Goal: Information Seeking & Learning: Learn about a topic

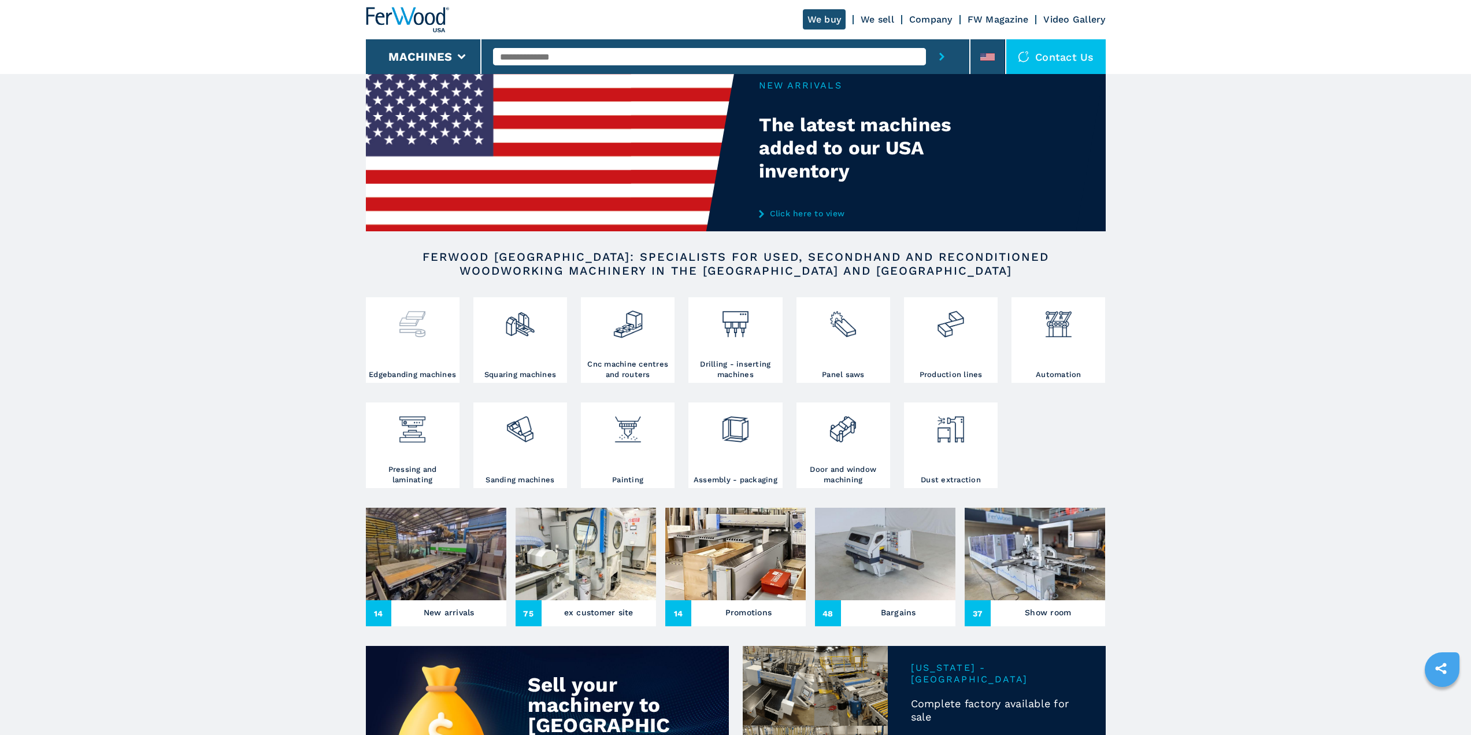
scroll to position [58, 0]
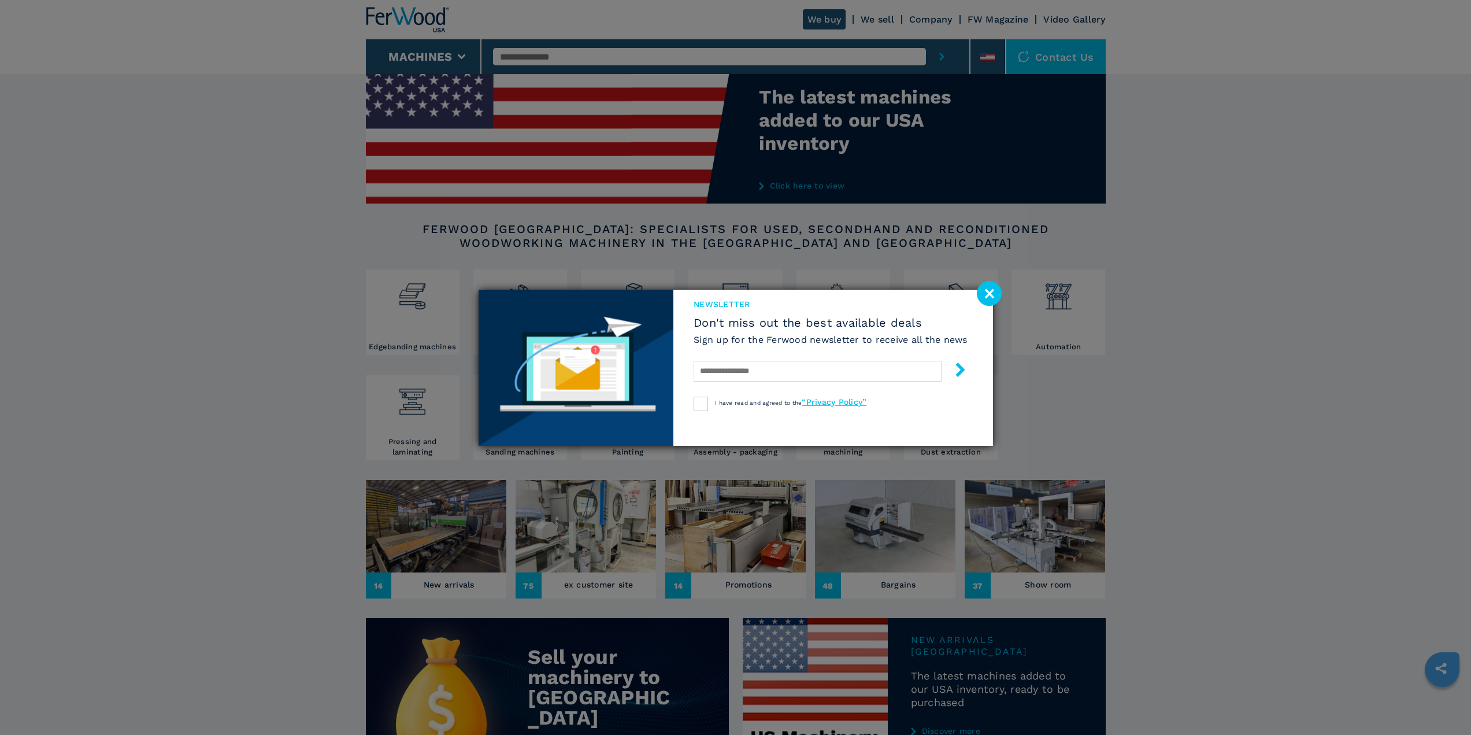
click at [997, 295] on image at bounding box center [989, 293] width 25 height 25
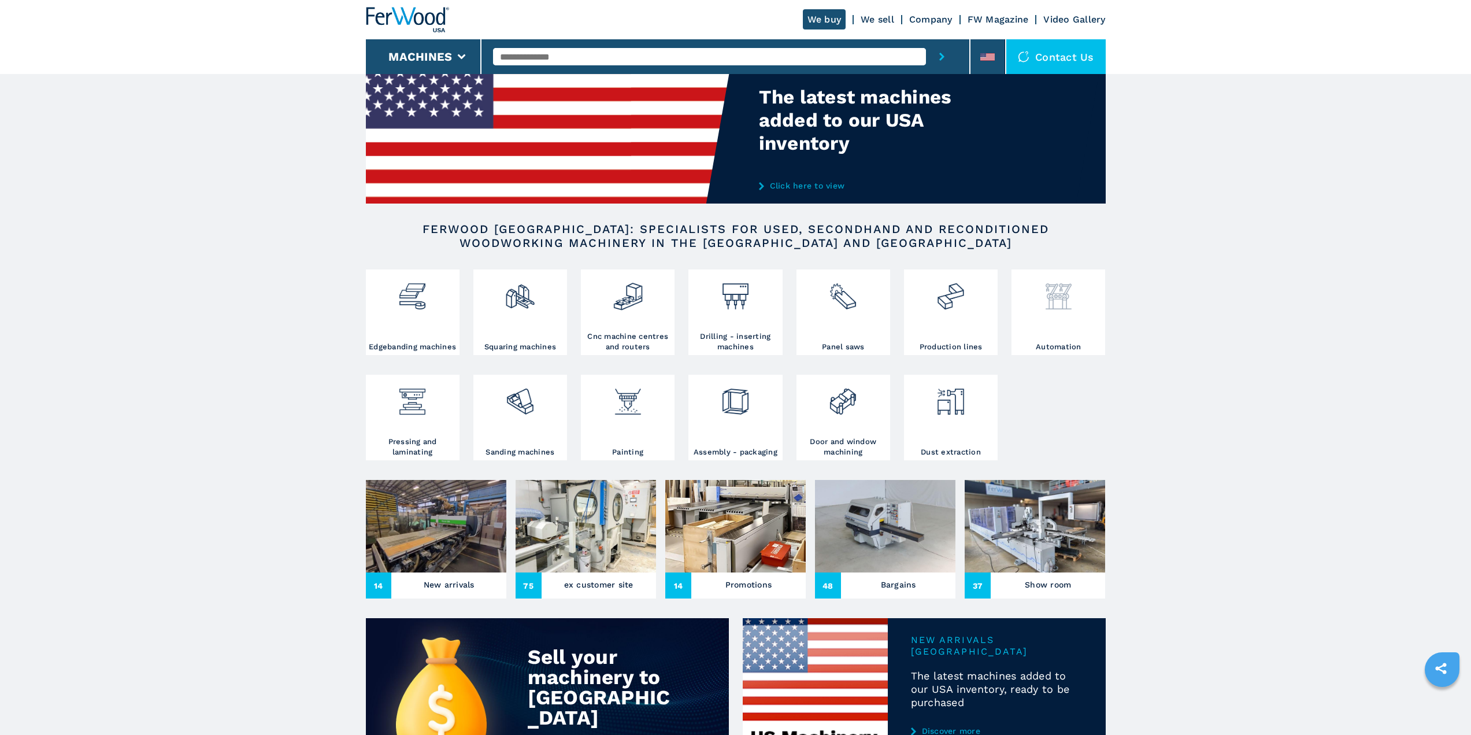
click at [1047, 312] on img at bounding box center [1059, 291] width 31 height 39
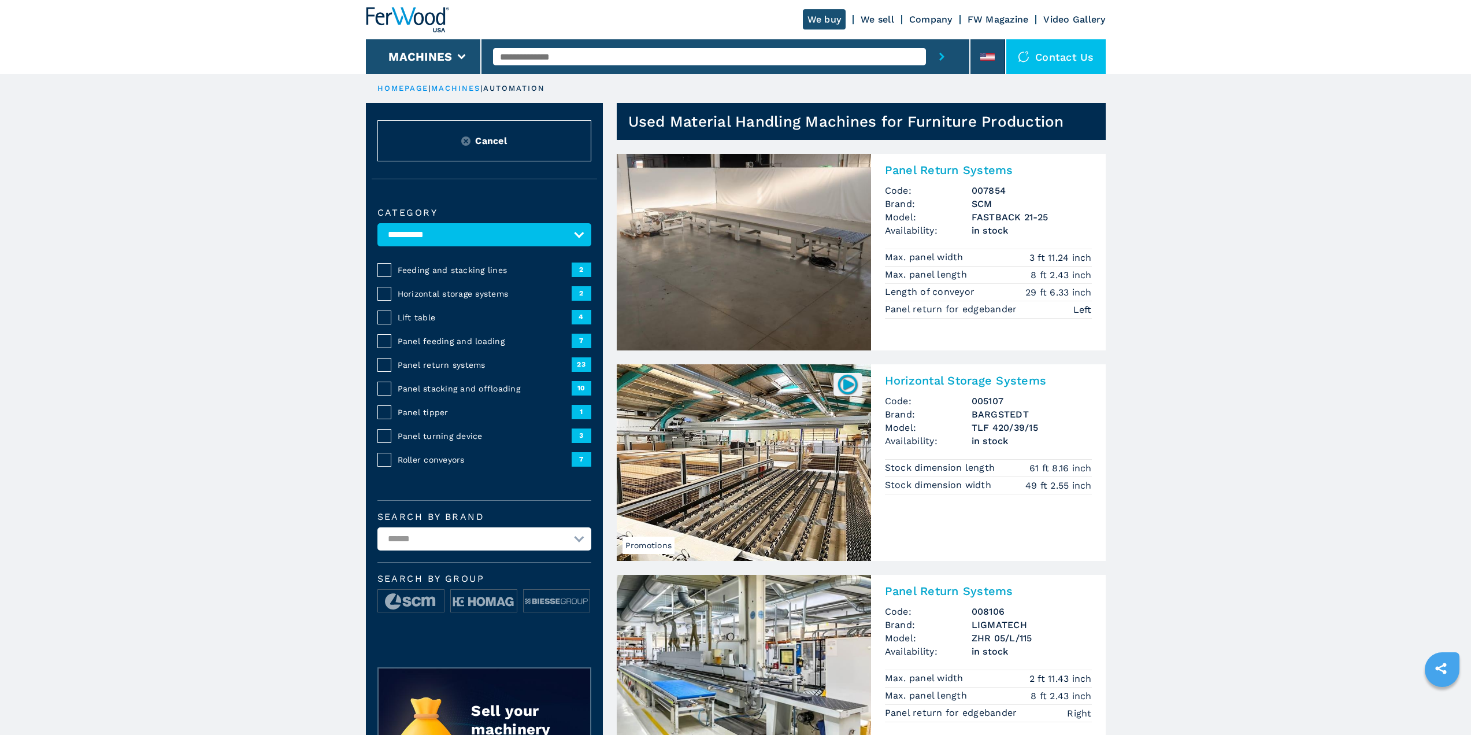
click at [750, 233] on img at bounding box center [744, 252] width 254 height 197
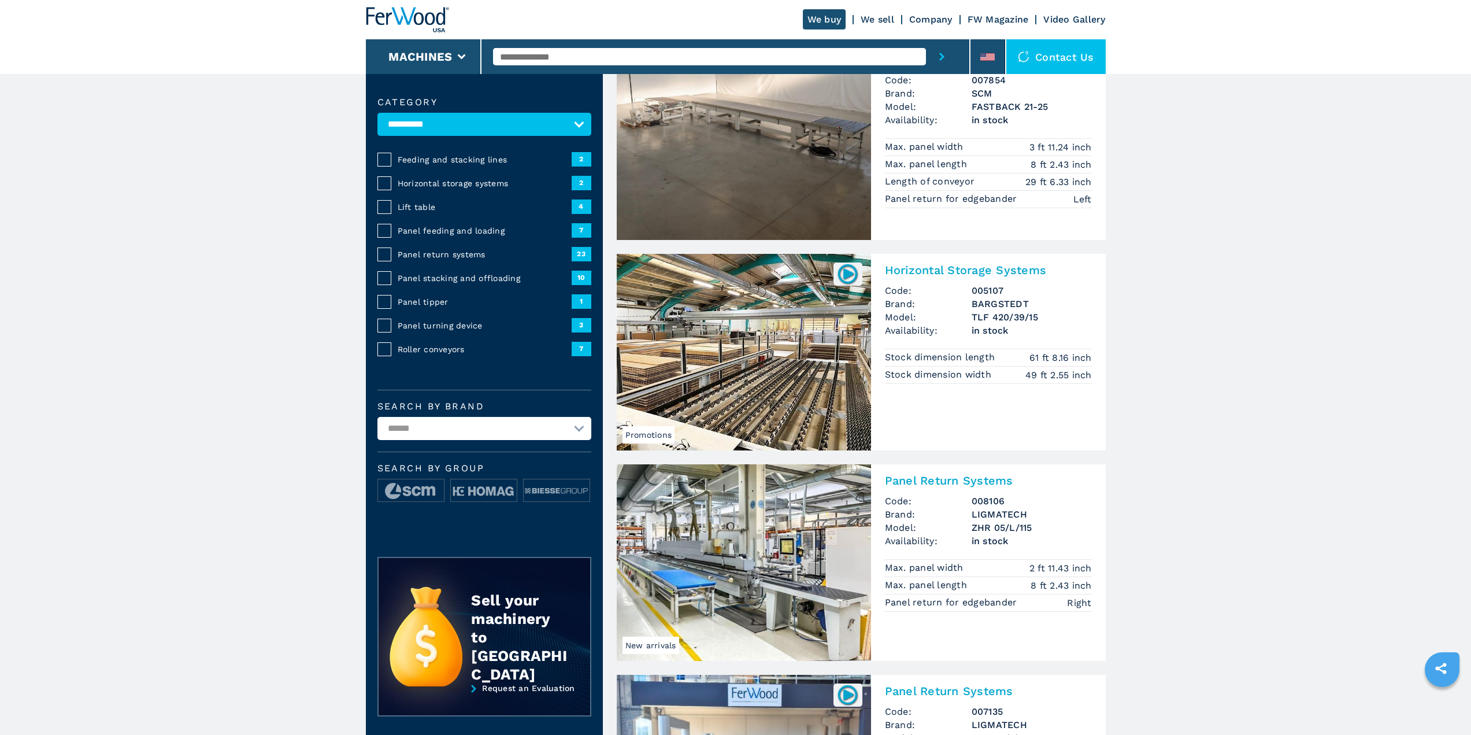
scroll to position [116, 0]
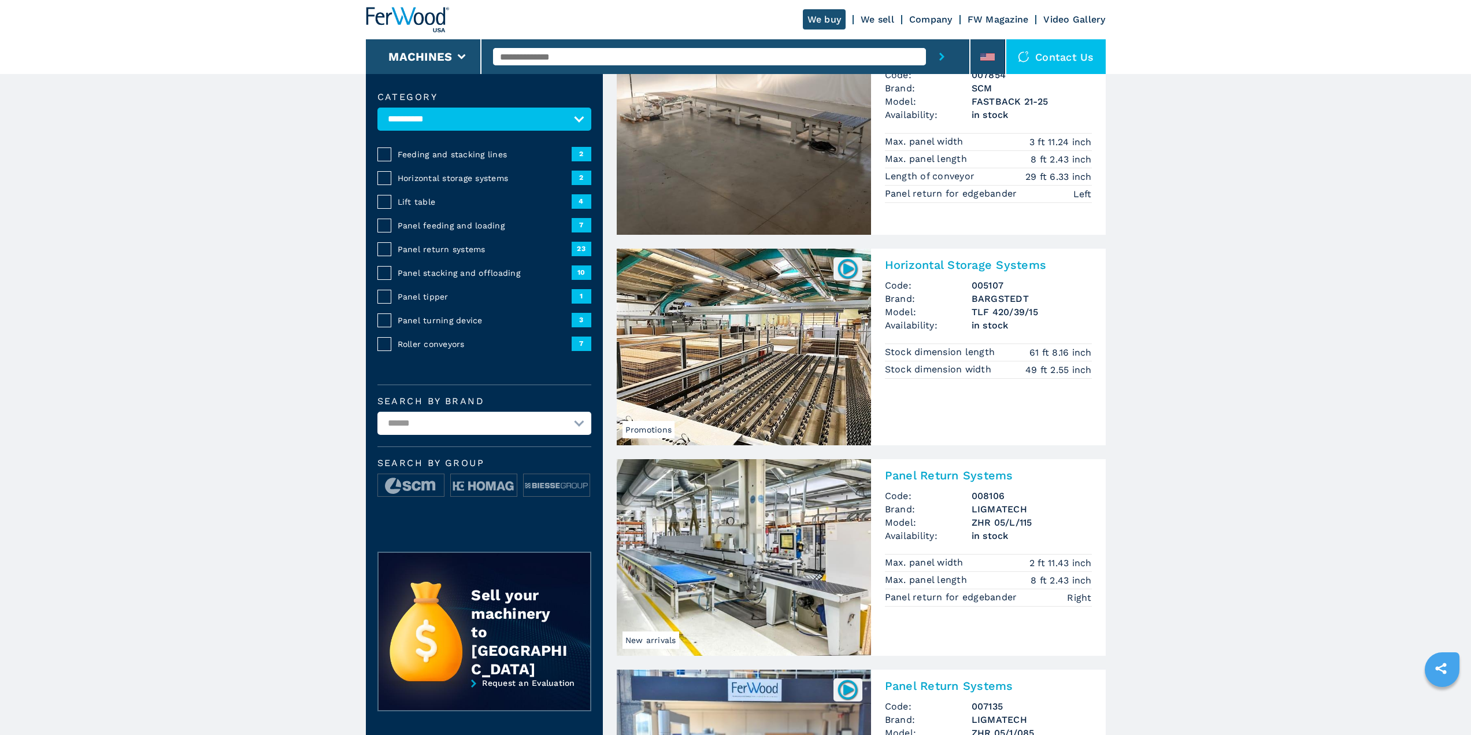
click at [734, 343] on img at bounding box center [744, 347] width 254 height 197
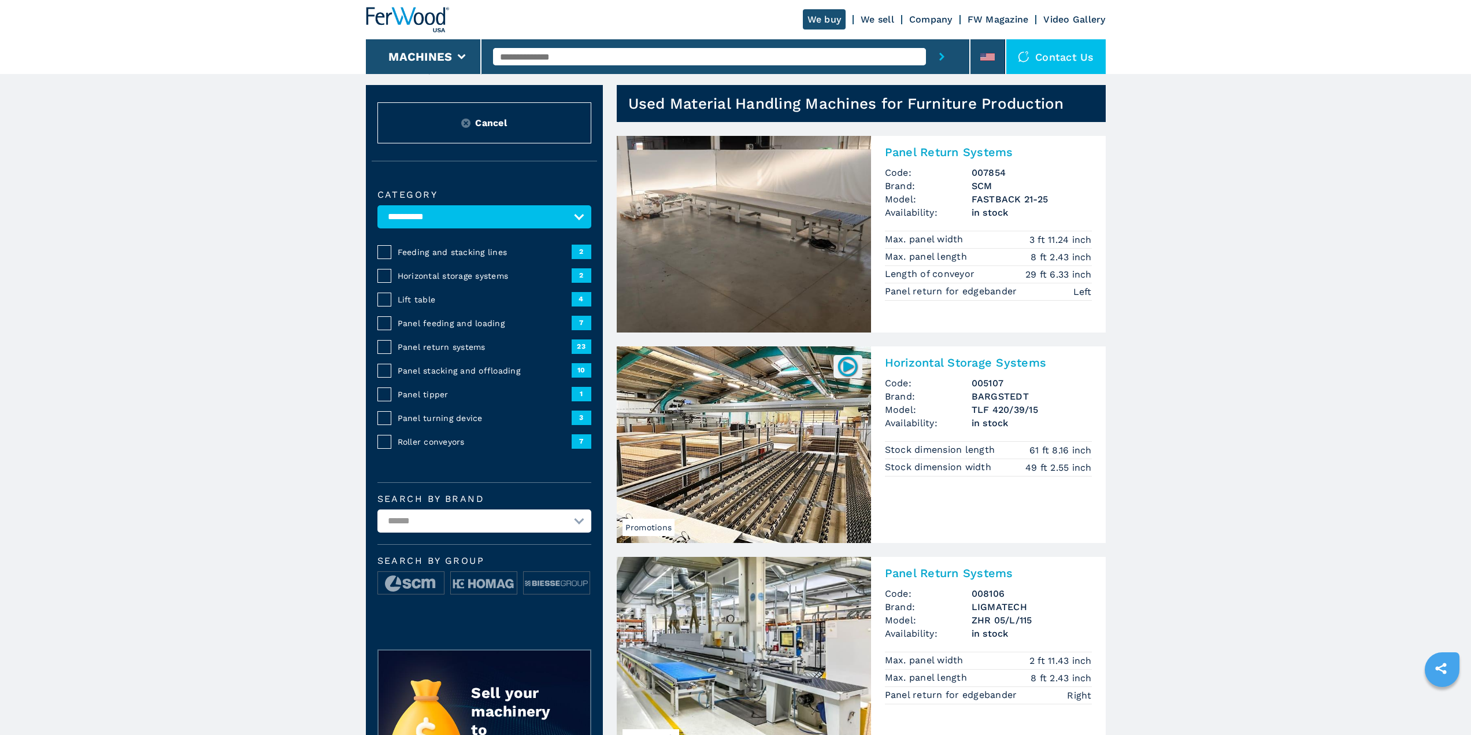
scroll to position [0, 0]
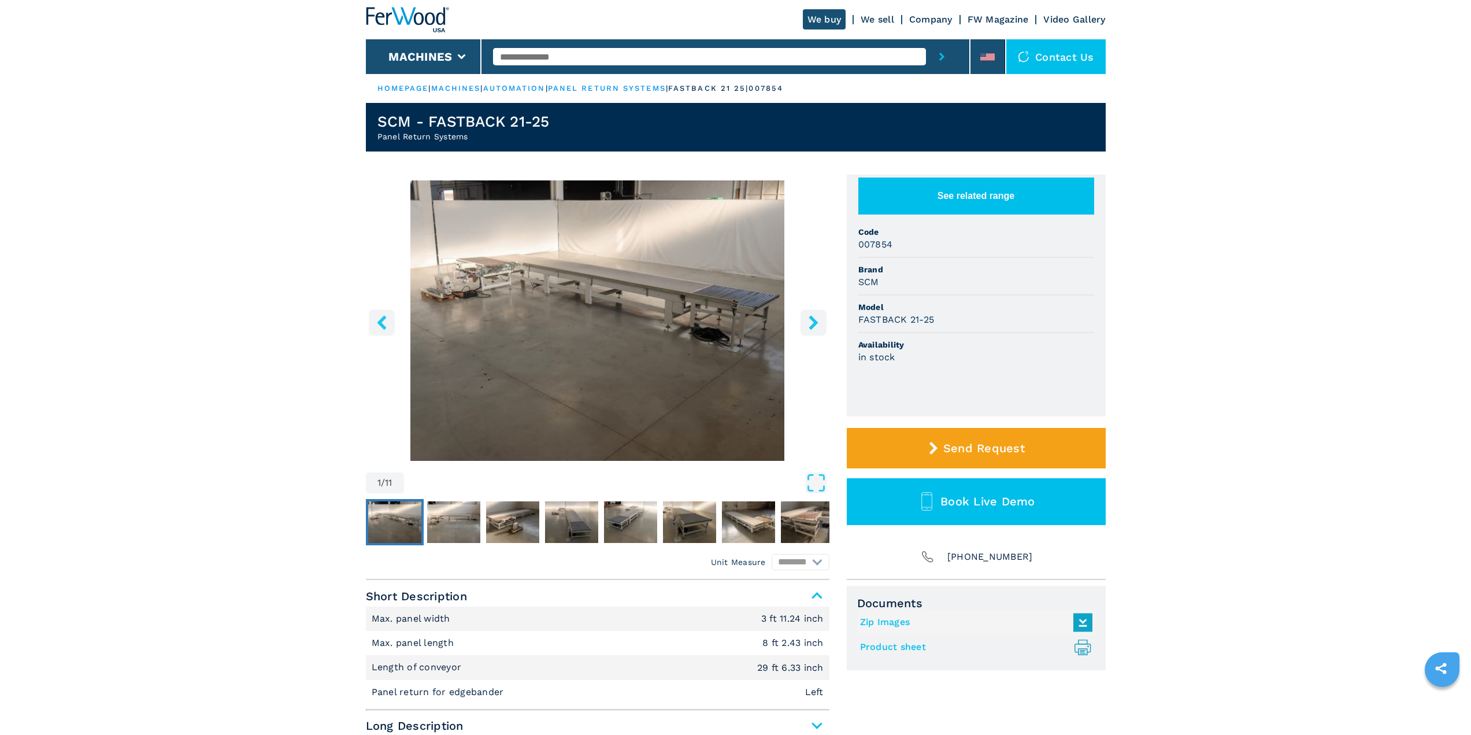
click at [660, 273] on img "Go to Slide 1" at bounding box center [598, 320] width 464 height 280
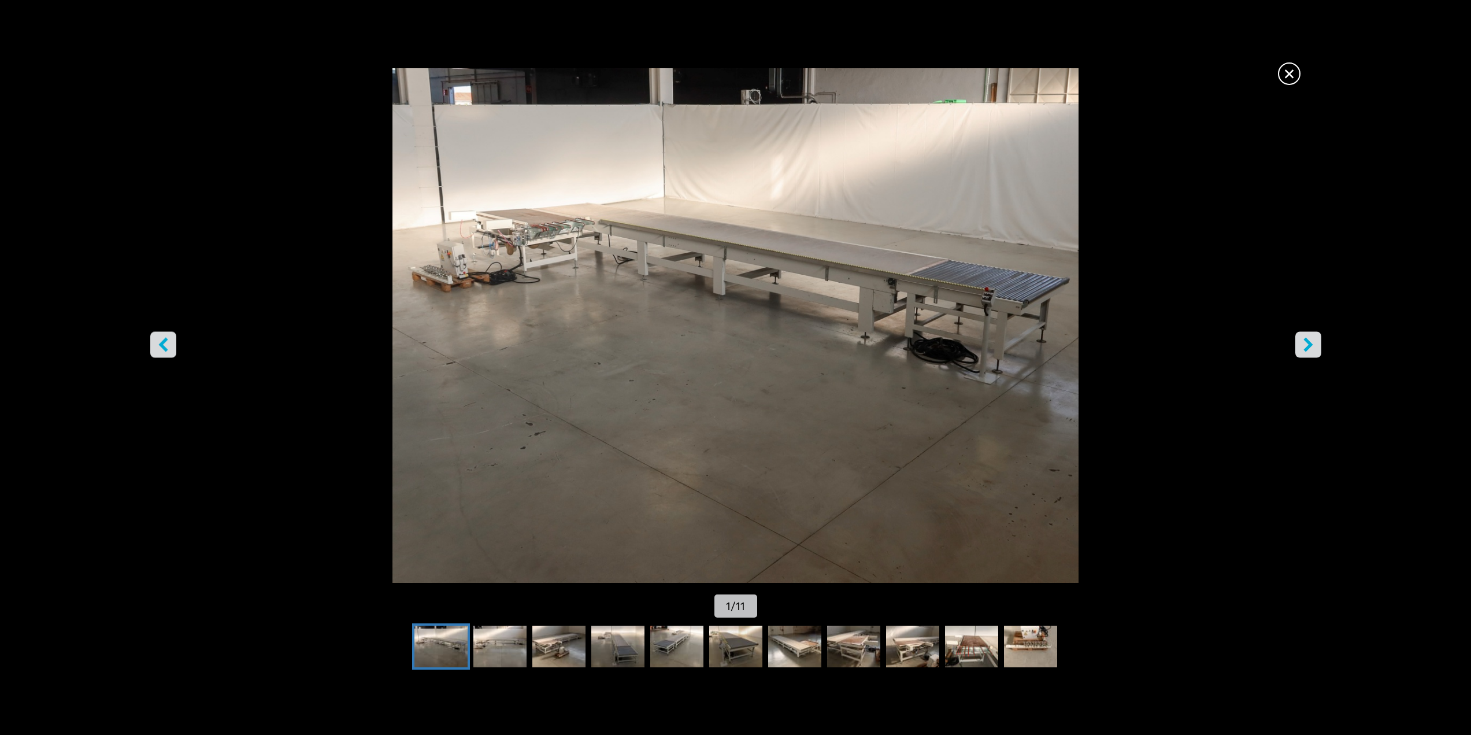
click at [1307, 343] on icon "right-button" at bounding box center [1308, 344] width 14 height 14
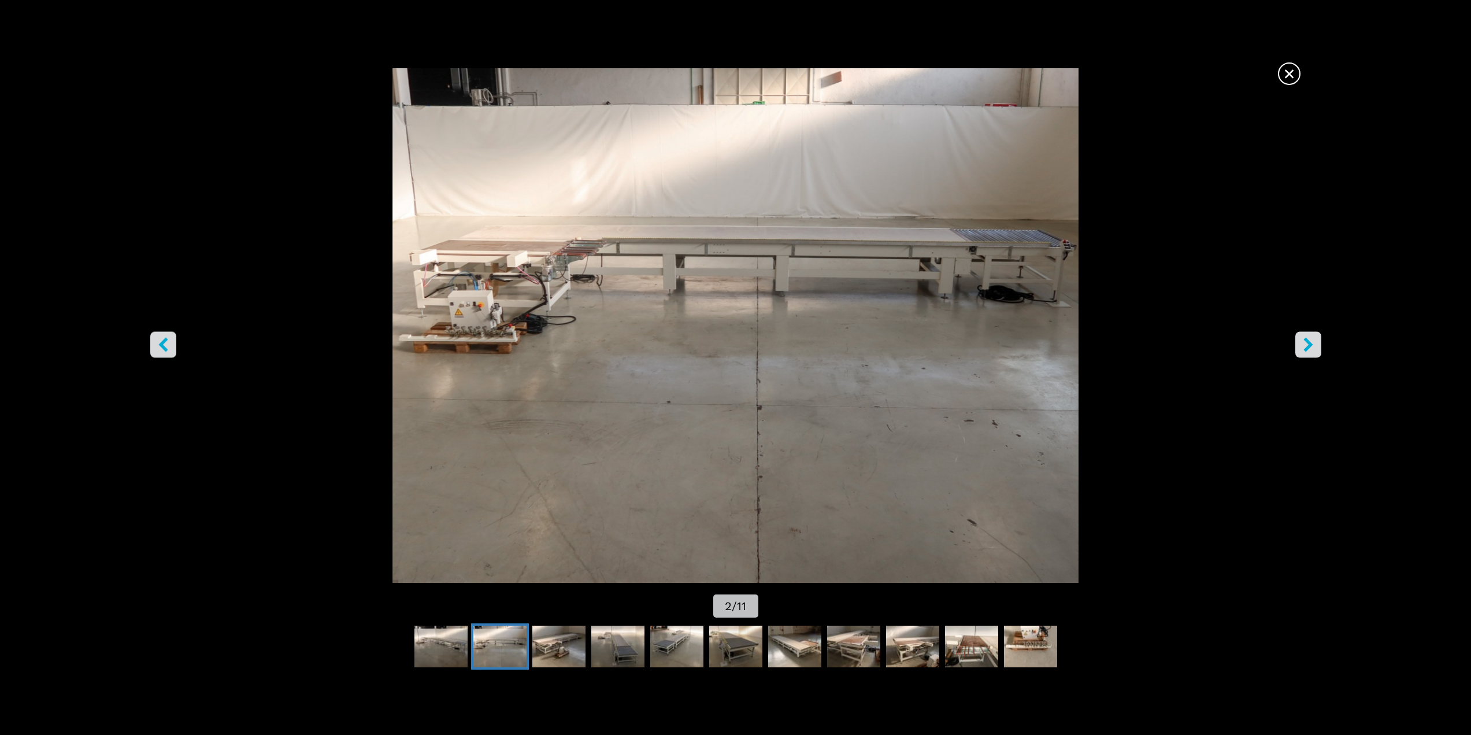
click at [1307, 343] on icon "right-button" at bounding box center [1308, 344] width 9 height 14
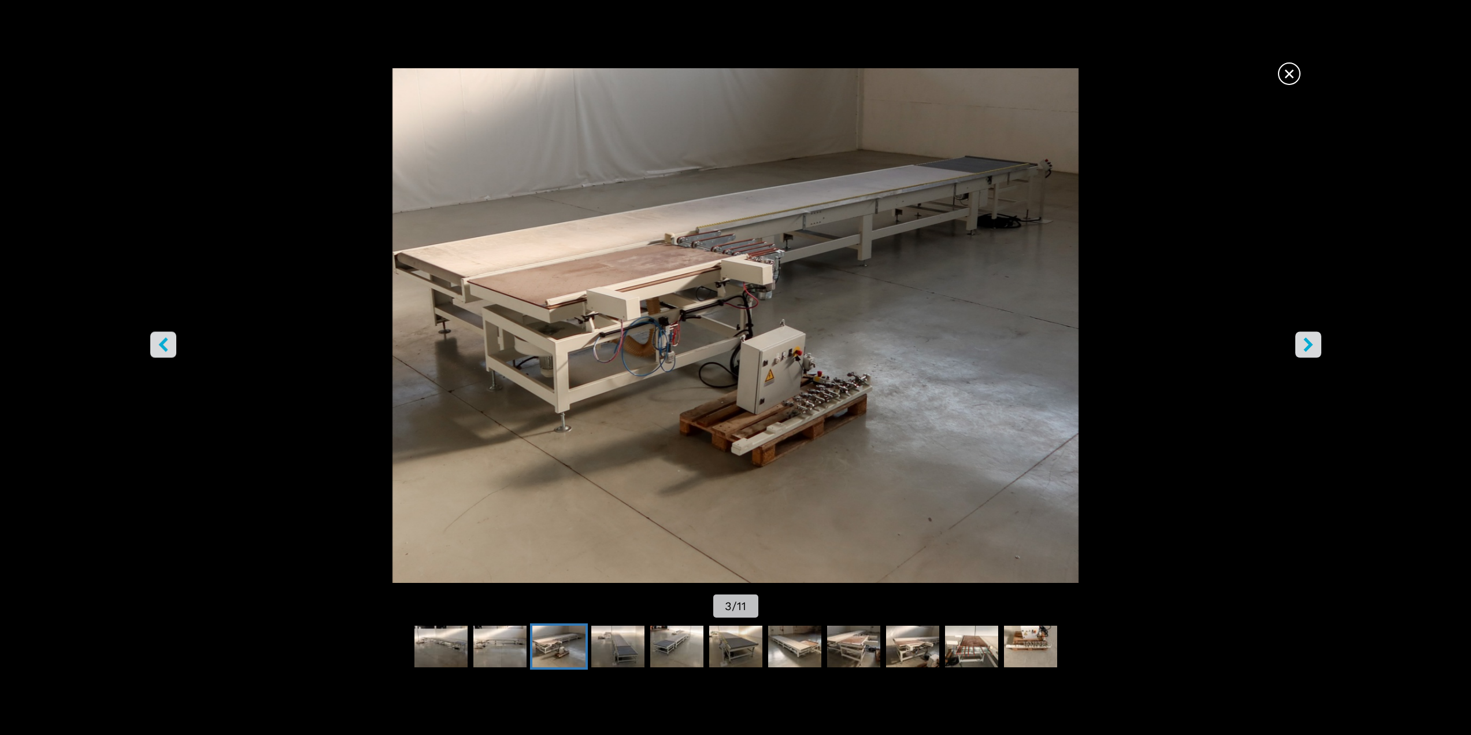
click at [1307, 343] on icon "right-button" at bounding box center [1308, 344] width 9 height 14
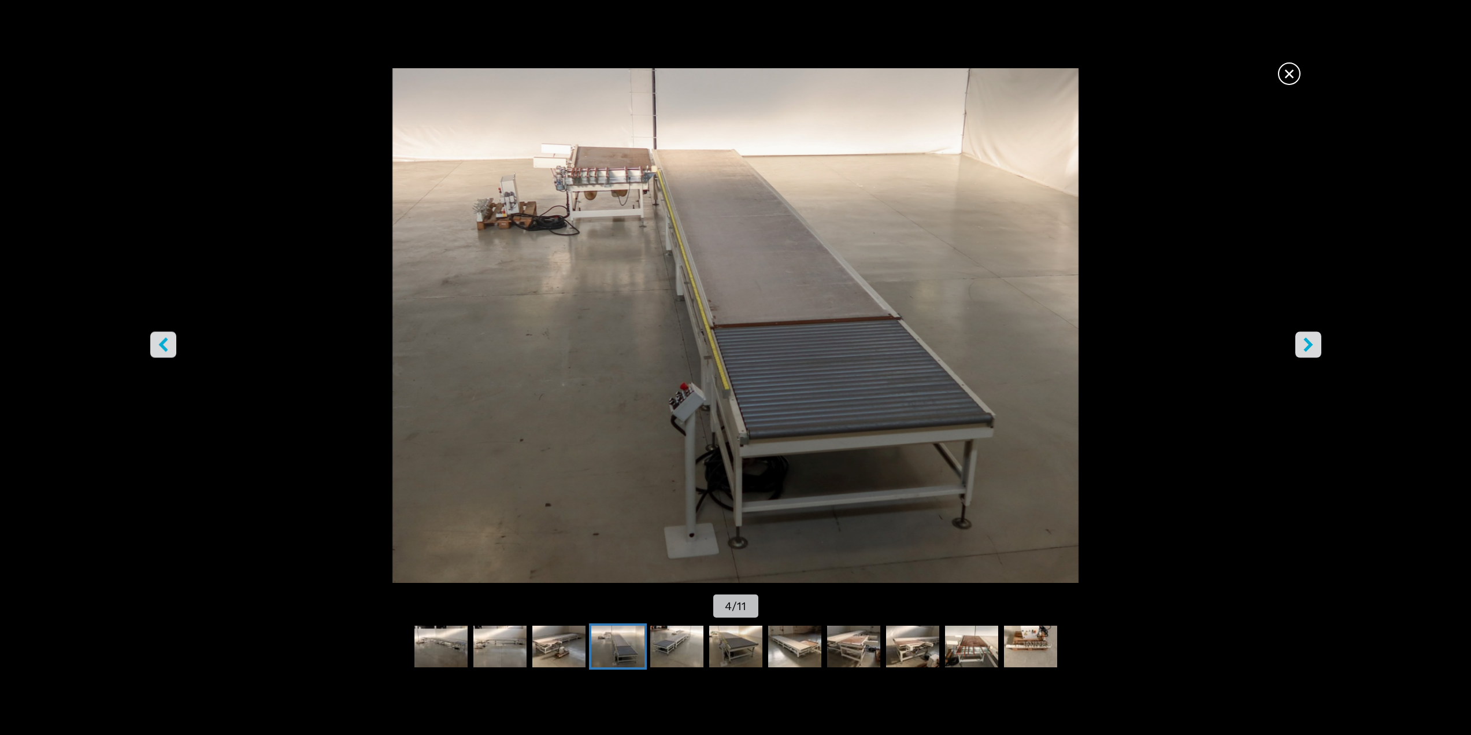
click at [1307, 343] on icon "right-button" at bounding box center [1308, 344] width 9 height 14
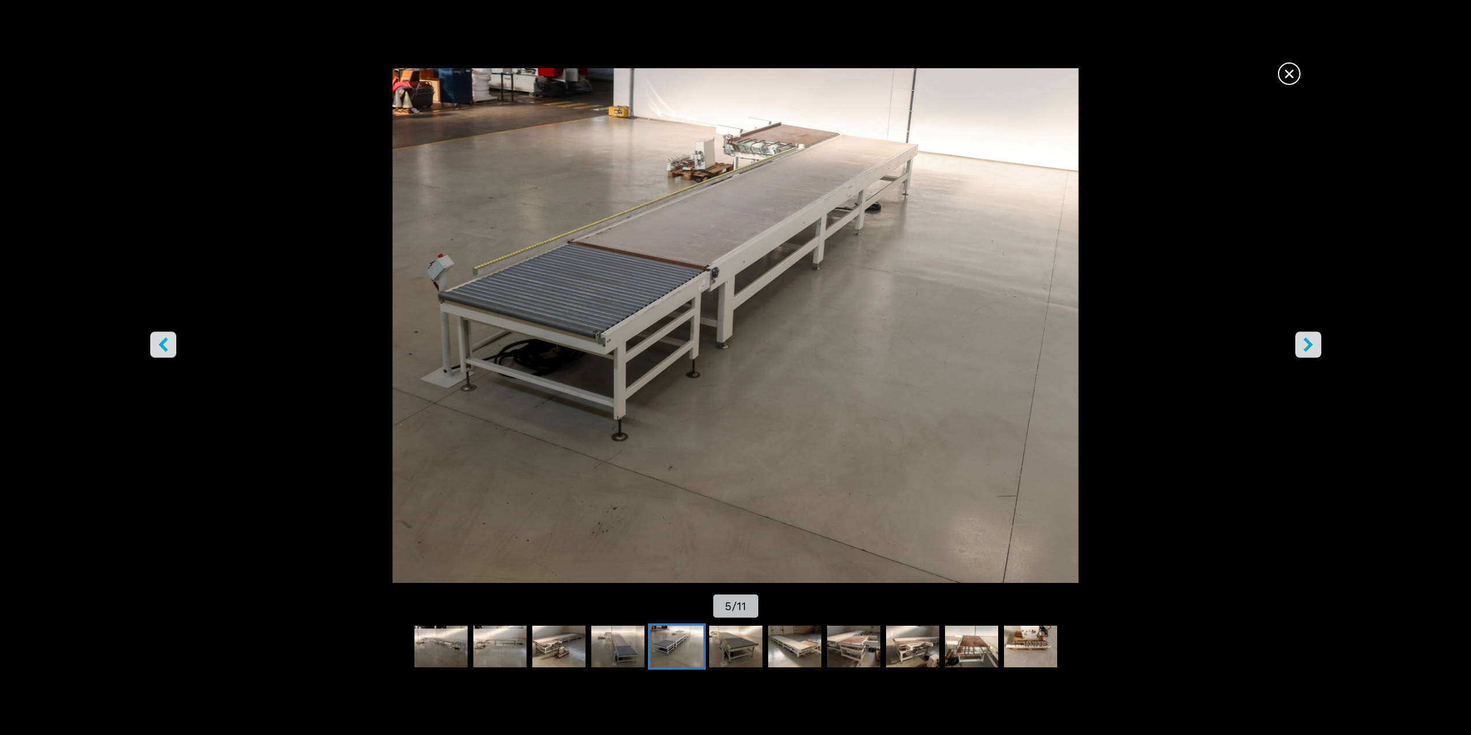
click at [1307, 343] on icon "right-button" at bounding box center [1308, 344] width 9 height 14
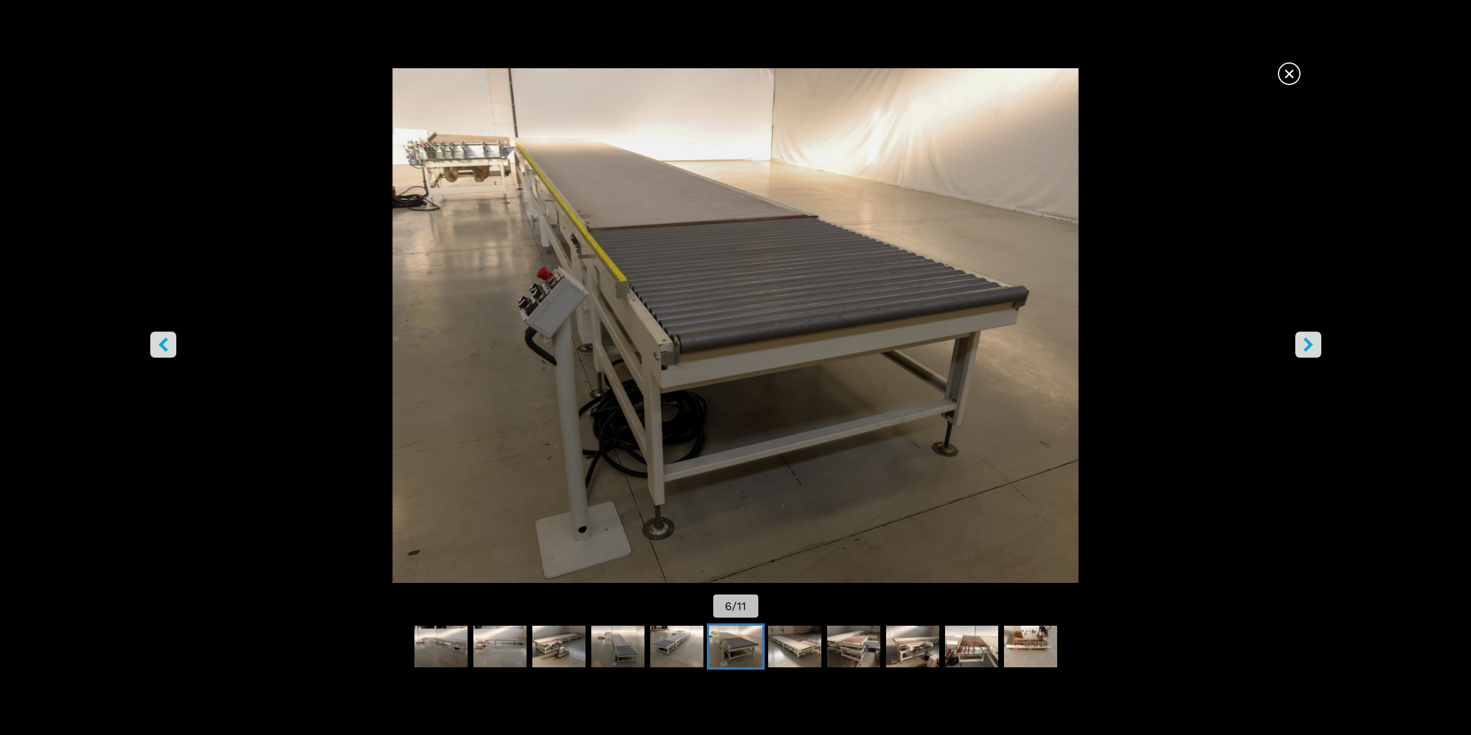
click at [1307, 343] on icon "right-button" at bounding box center [1308, 344] width 9 height 14
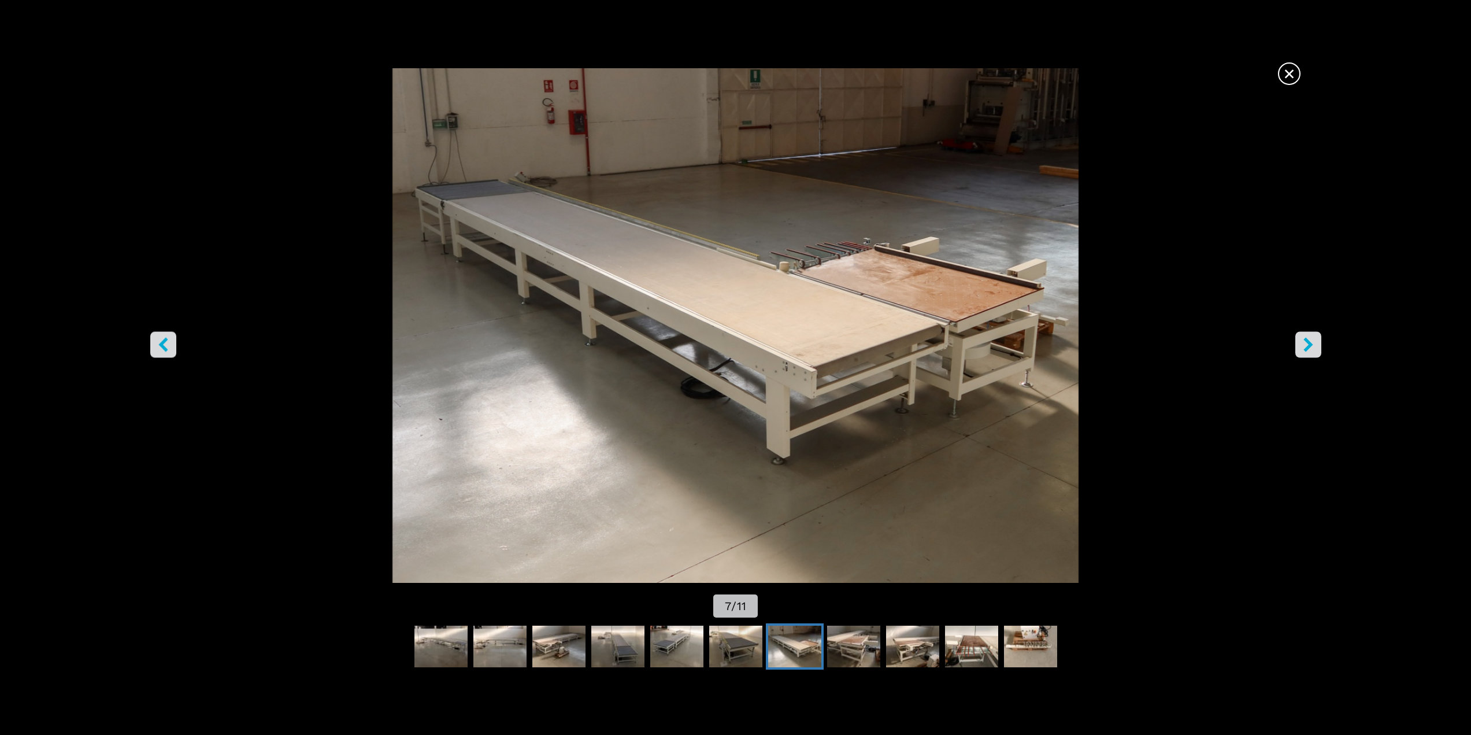
click at [1307, 343] on icon "right-button" at bounding box center [1308, 344] width 9 height 14
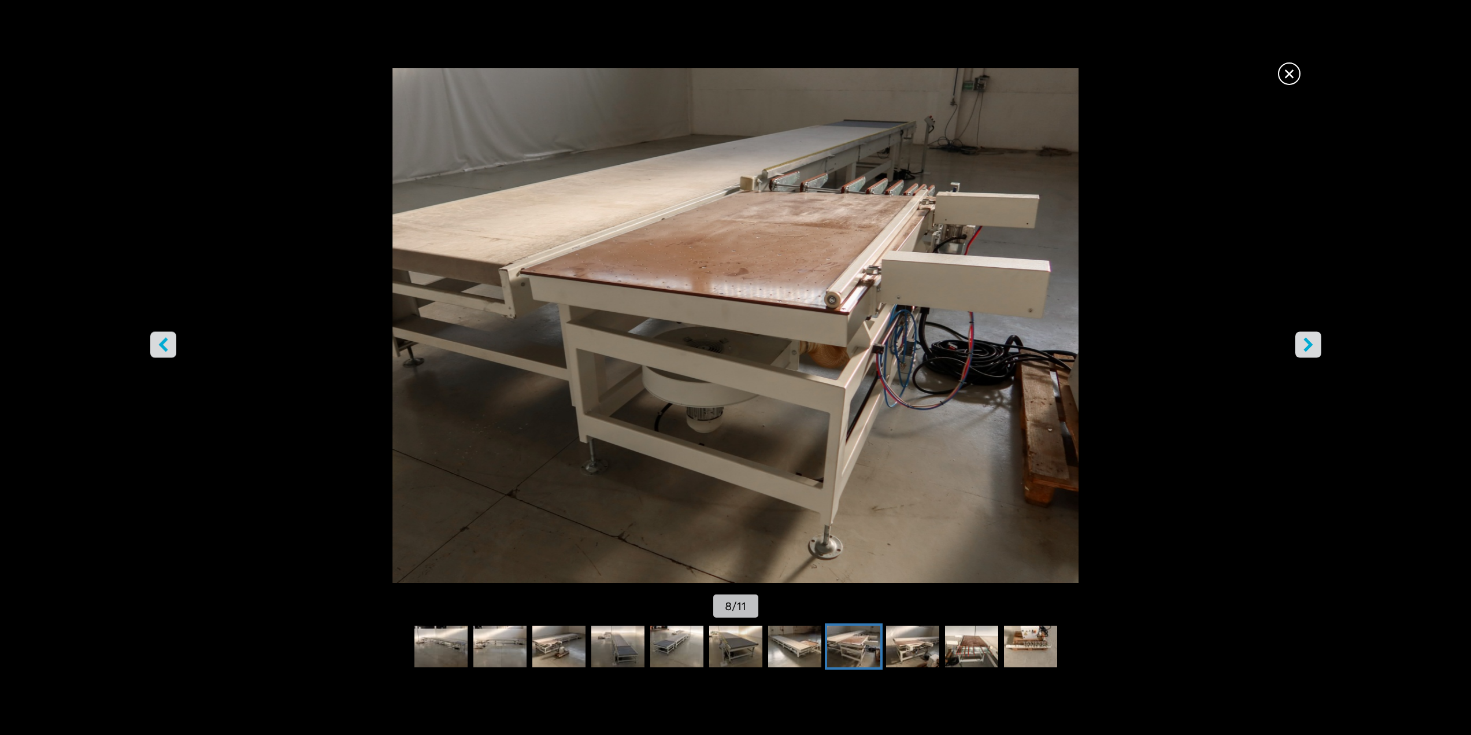
click at [1307, 343] on icon "right-button" at bounding box center [1308, 344] width 9 height 14
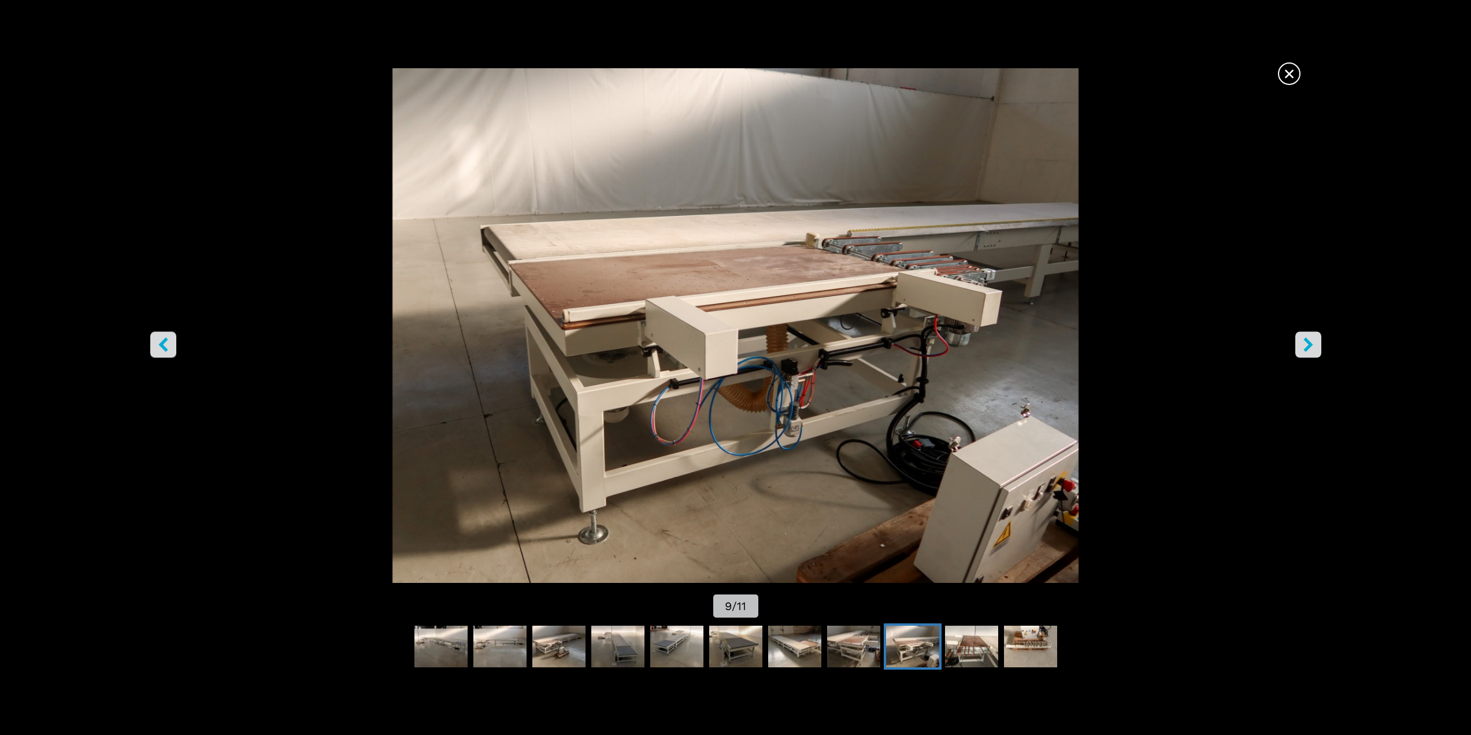
click at [1307, 343] on icon "right-button" at bounding box center [1308, 344] width 9 height 14
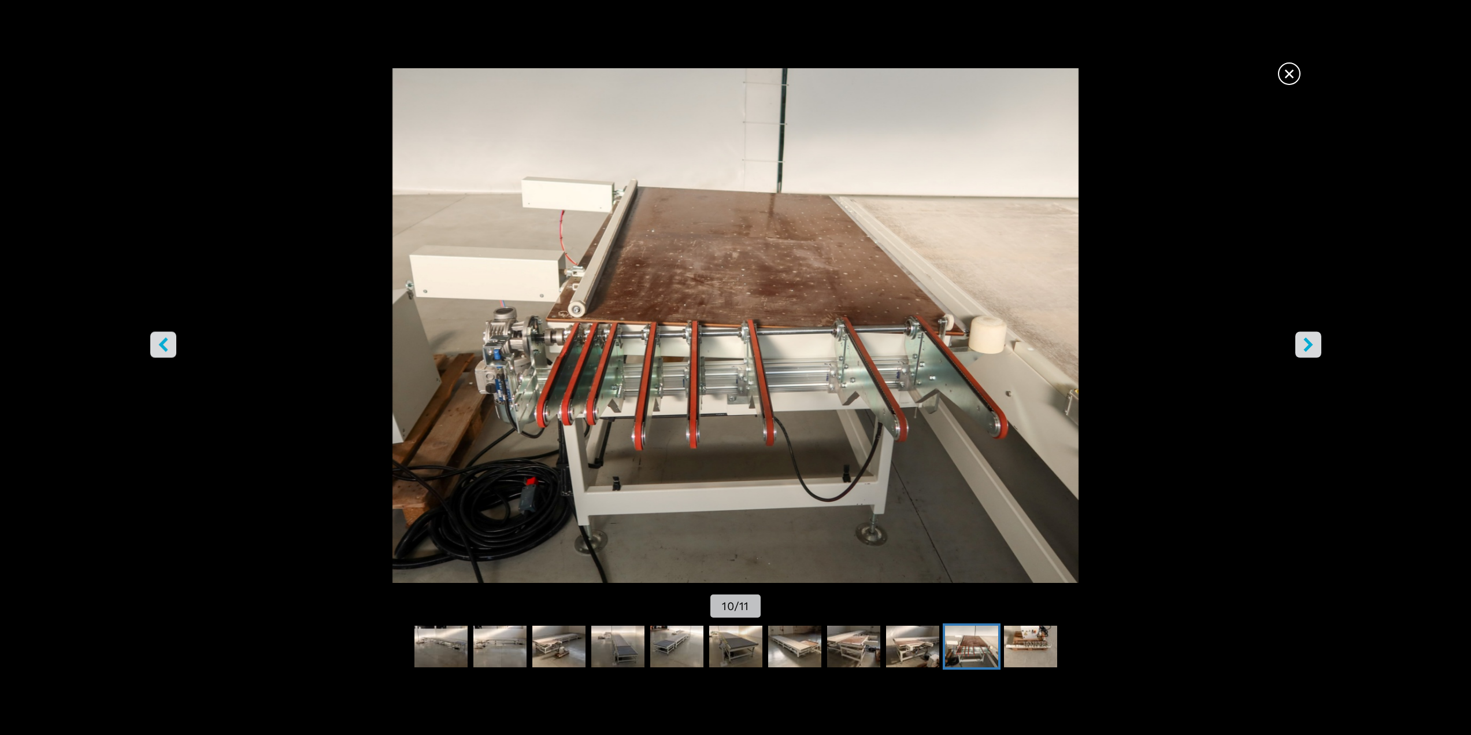
click at [1307, 343] on icon "right-button" at bounding box center [1308, 344] width 9 height 14
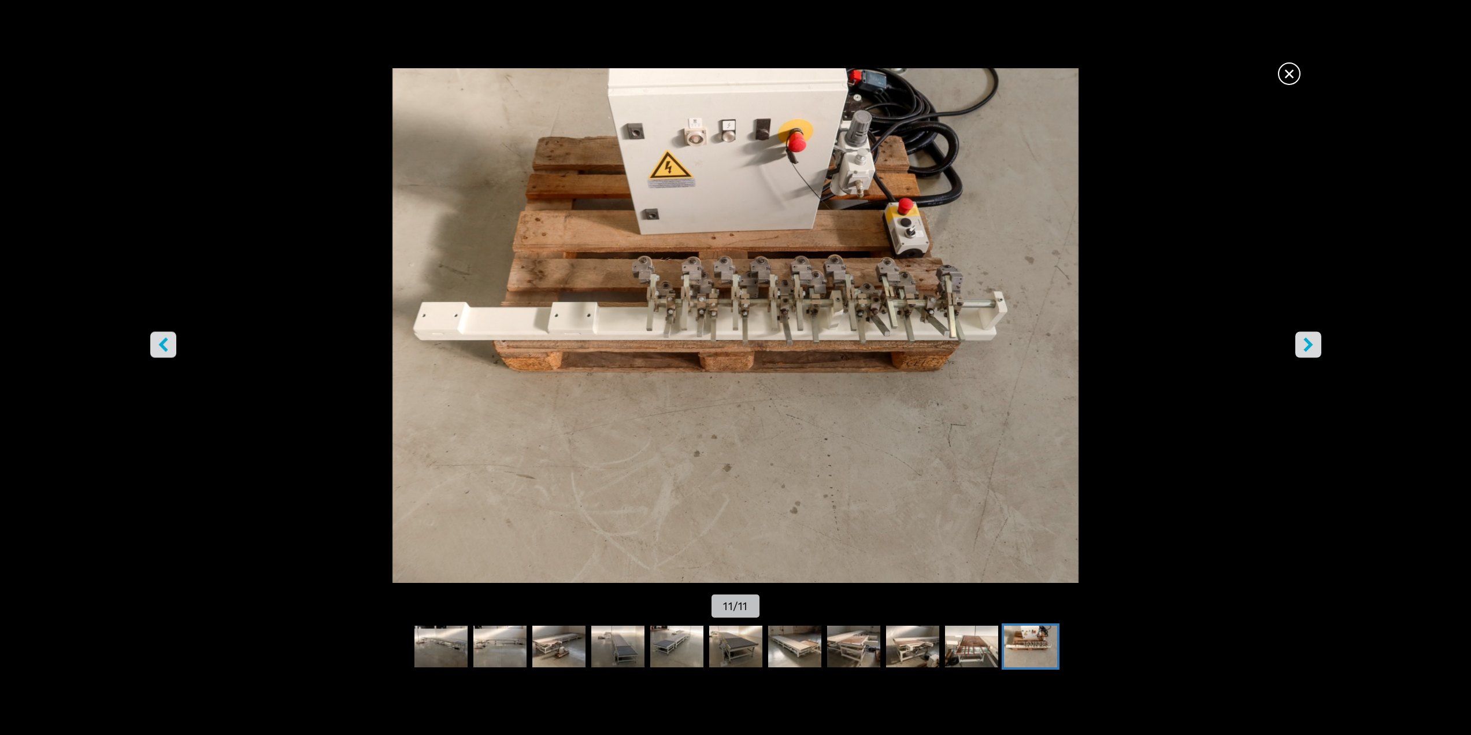
click at [1303, 343] on icon "right-button" at bounding box center [1308, 344] width 14 height 14
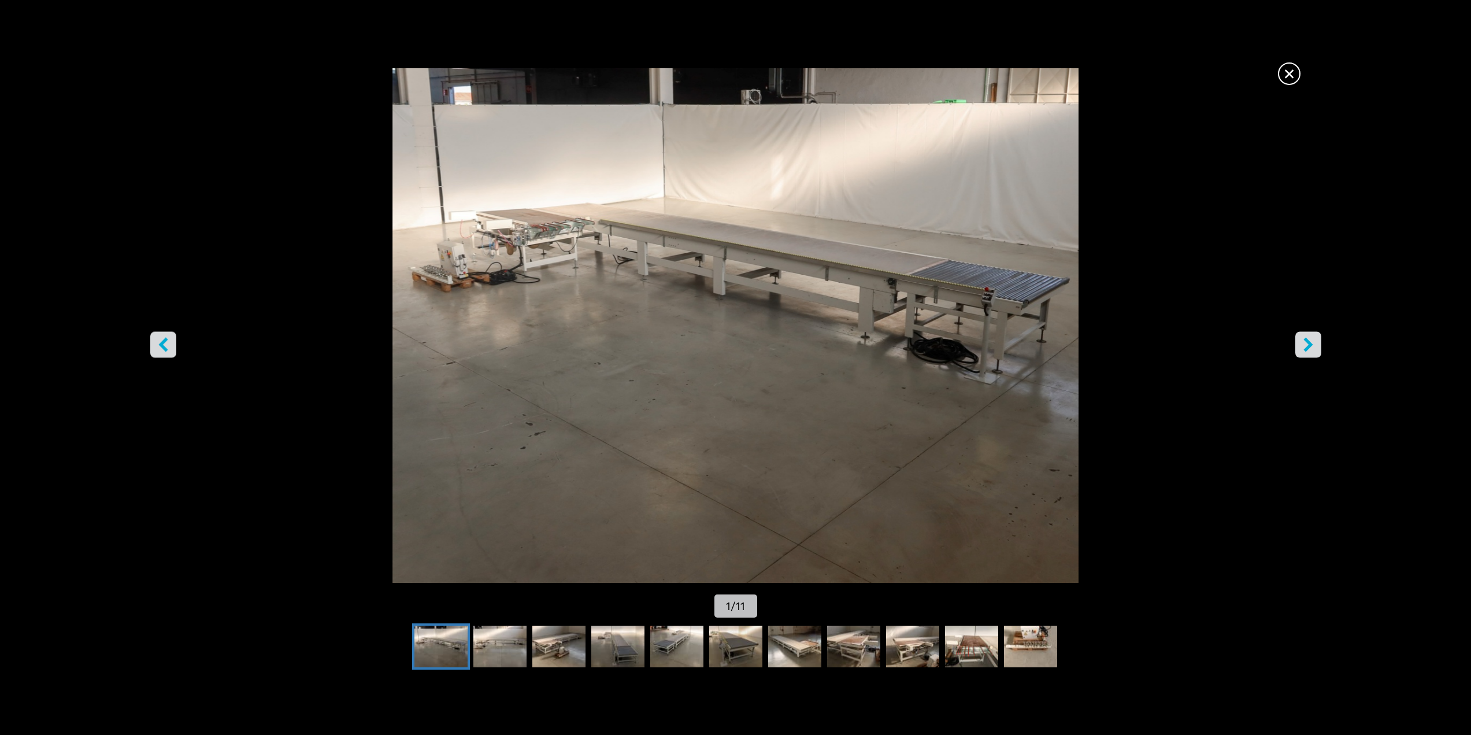
drag, startPoint x: 1286, startPoint y: 74, endPoint x: 1278, endPoint y: 82, distance: 11.0
click at [1288, 74] on span "×" at bounding box center [1289, 71] width 20 height 20
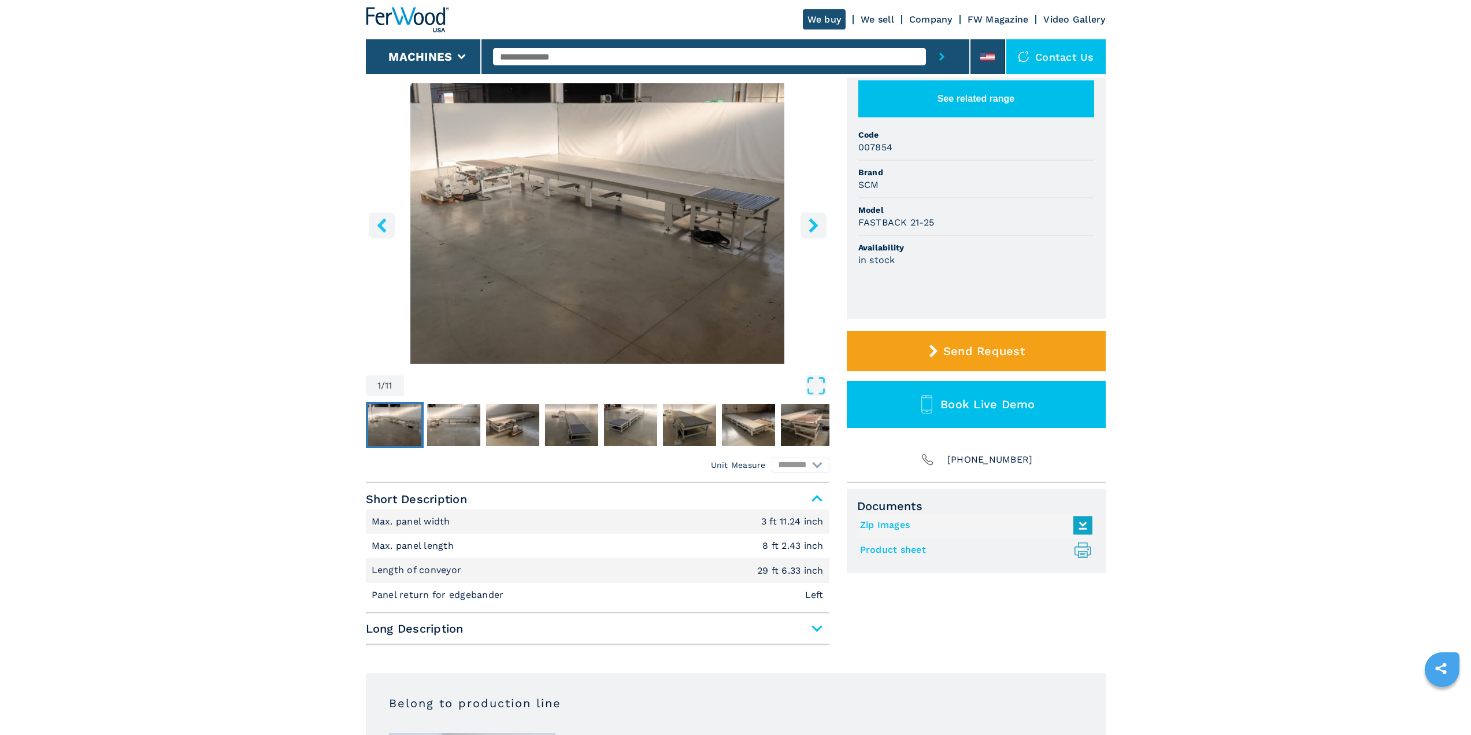
scroll to position [116, 0]
